Goal: Contribute content: Contribute content

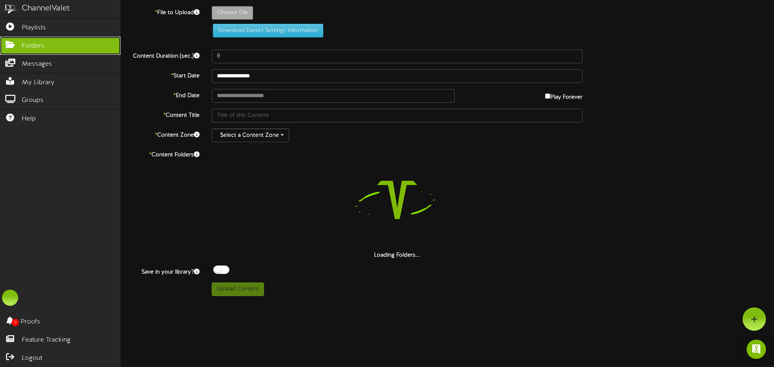
click at [13, 47] on icon at bounding box center [10, 44] width 20 height 6
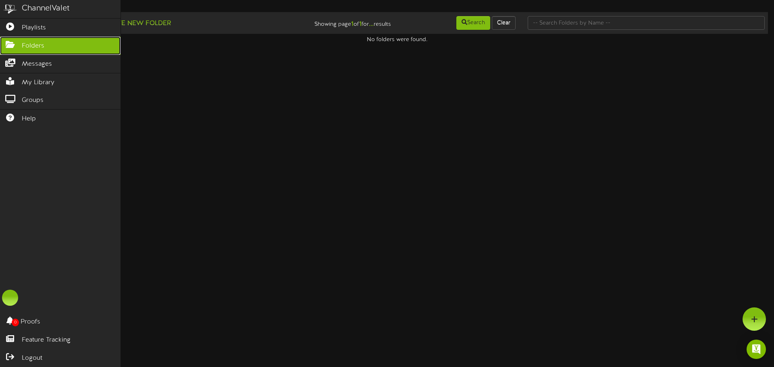
click at [69, 48] on link "Folders" at bounding box center [60, 46] width 120 height 18
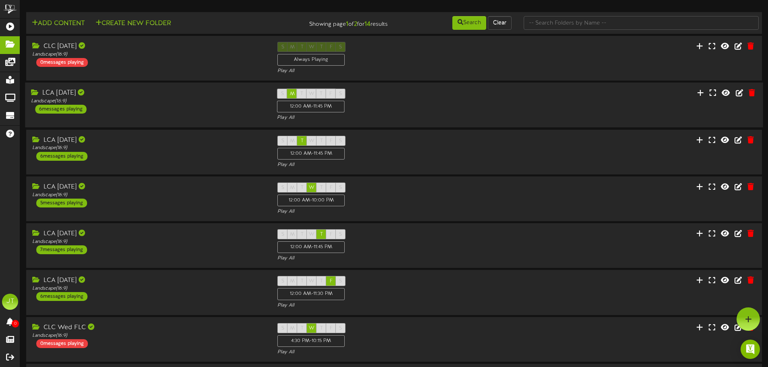
click at [247, 106] on div "LCA [DATE] Landscape ( 16:9 ) 6 messages playing" at bounding box center [148, 101] width 246 height 25
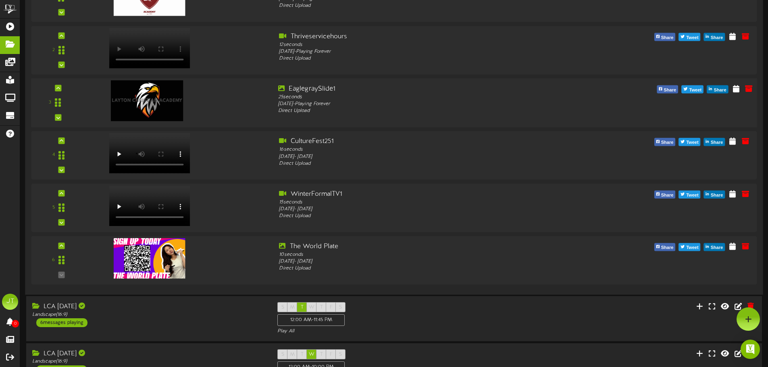
scroll to position [121, 0]
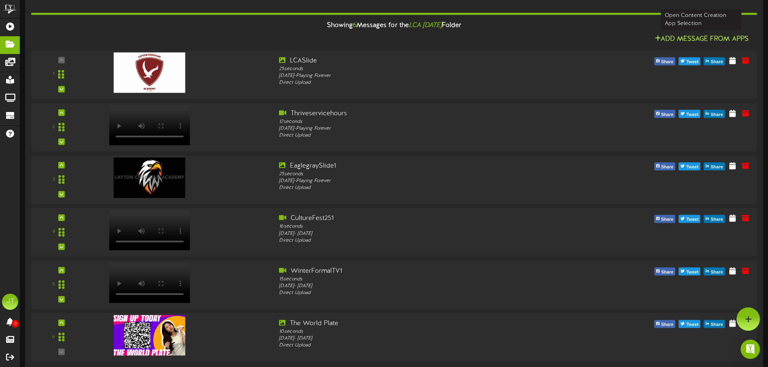
click at [667, 39] on button "Add Message From Apps" at bounding box center [701, 39] width 99 height 10
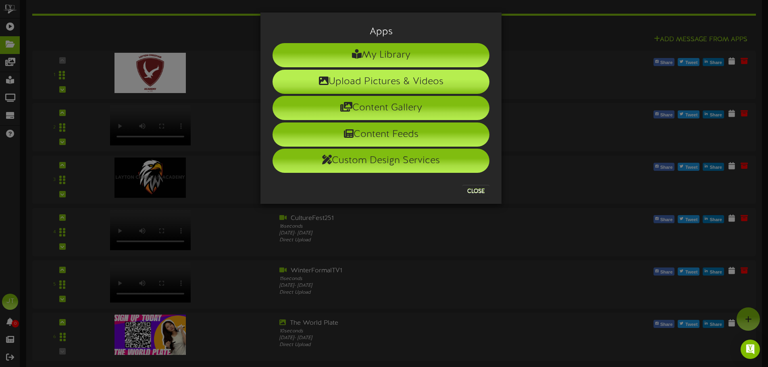
click at [356, 87] on li "Upload Pictures & Videos" at bounding box center [380, 82] width 217 height 24
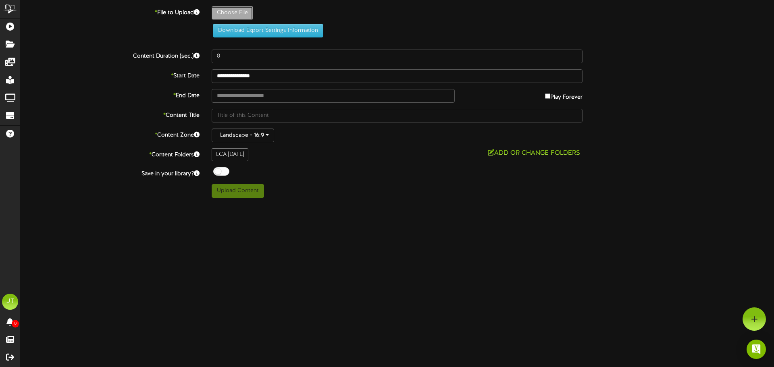
type input "**********"
type input "BballCheerMeetingPresentation"
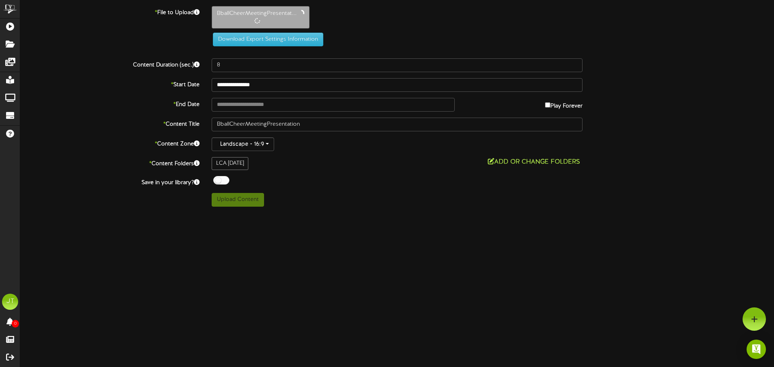
click at [501, 163] on button "Add or Change Folders" at bounding box center [533, 162] width 97 height 10
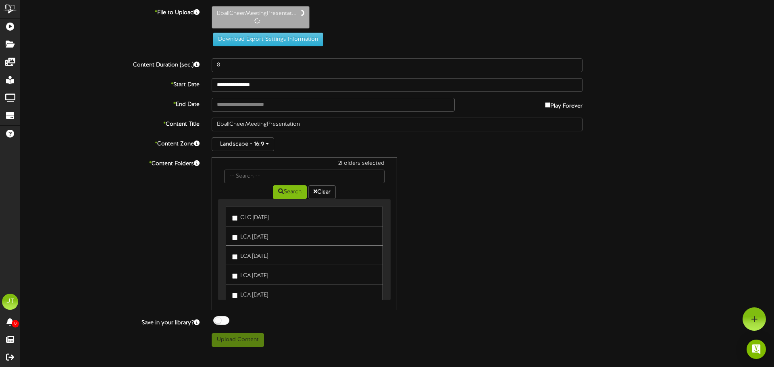
click at [239, 275] on label "LCA [DATE]" at bounding box center [250, 274] width 36 height 11
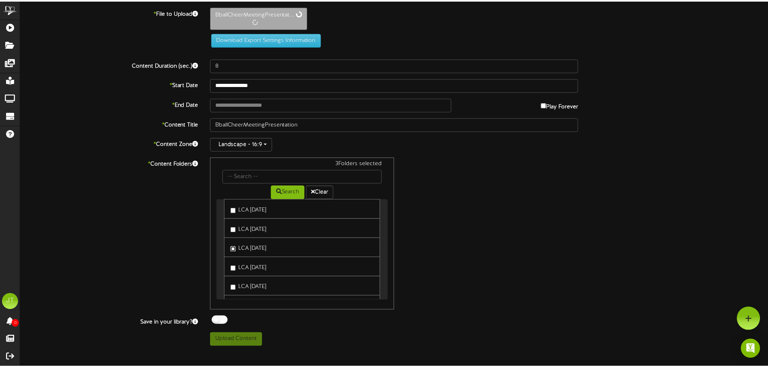
scroll to position [40, 0]
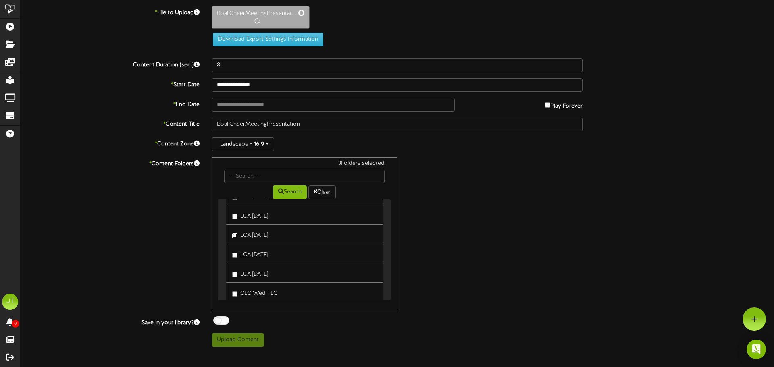
type input "12"
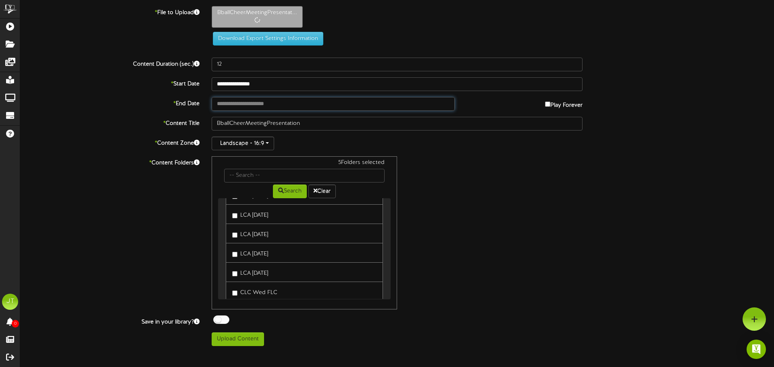
click at [281, 105] on input "text" at bounding box center [333, 104] width 243 height 14
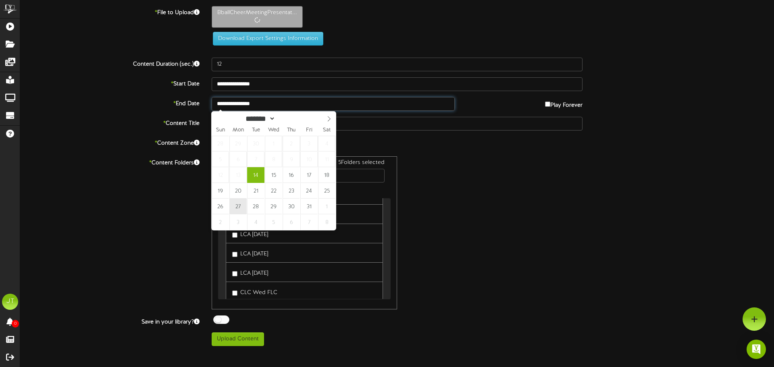
type input "**********"
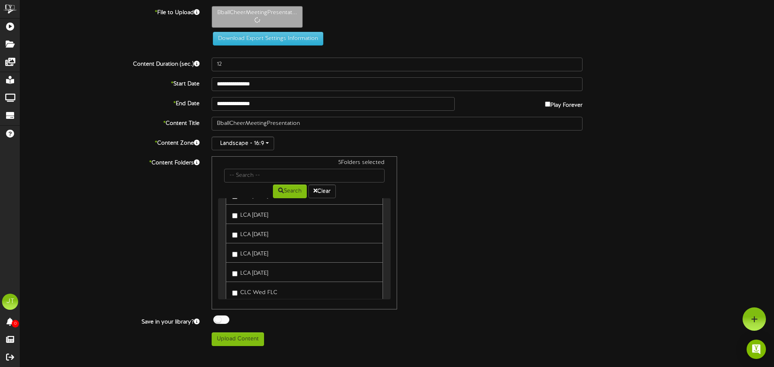
click at [480, 167] on div "5 Folders selected Search Clear CLC [DATE] LCA [DATE]" at bounding box center [397, 232] width 383 height 153
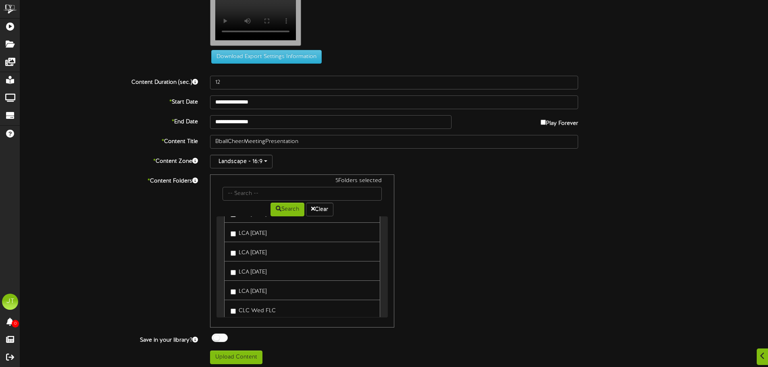
scroll to position [25, 0]
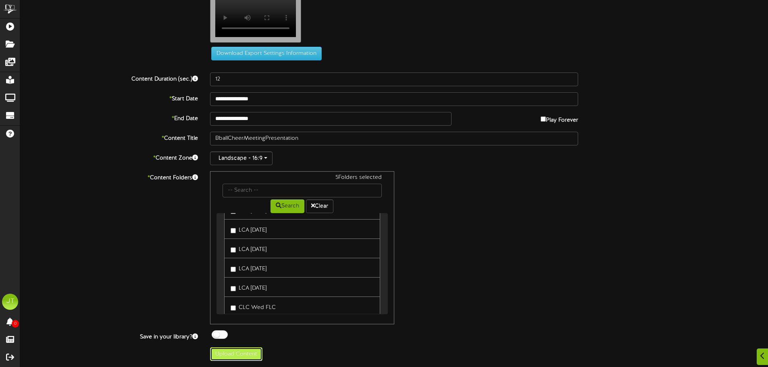
click at [242, 355] on button "Upload Content" at bounding box center [236, 354] width 52 height 14
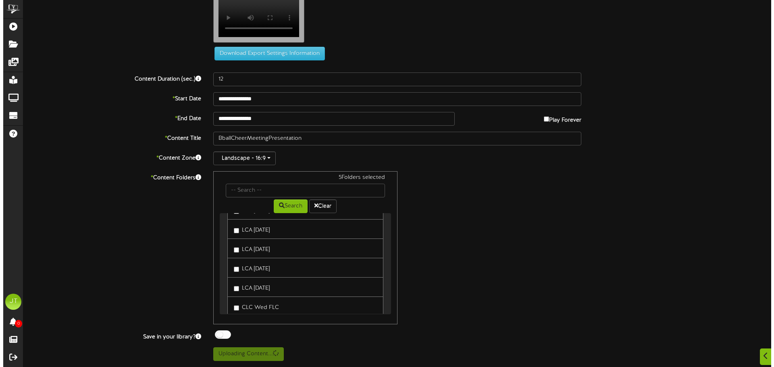
scroll to position [0, 0]
